Goal: Entertainment & Leisure: Consume media (video, audio)

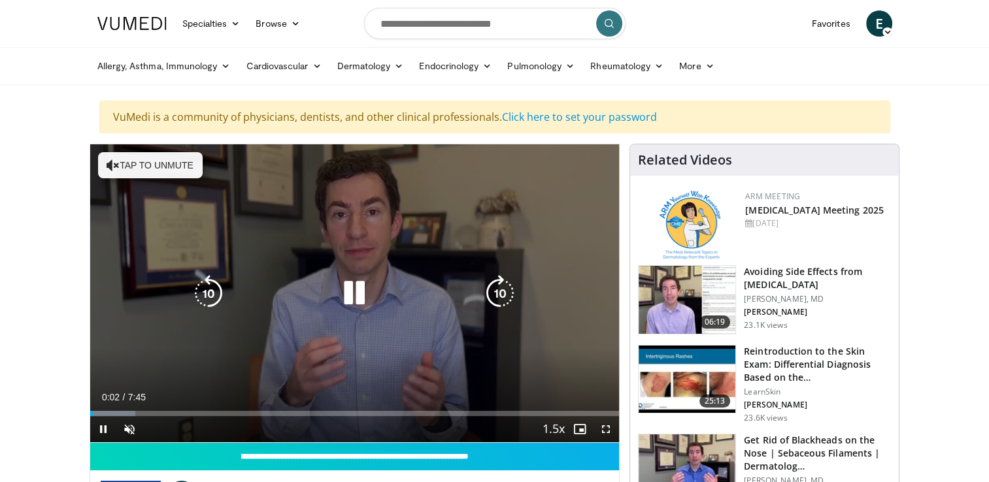
click at [220, 304] on icon "Video Player" at bounding box center [208, 293] width 37 height 37
click at [358, 297] on icon "Video Player" at bounding box center [354, 293] width 37 height 37
